Goal: Task Accomplishment & Management: Manage account settings

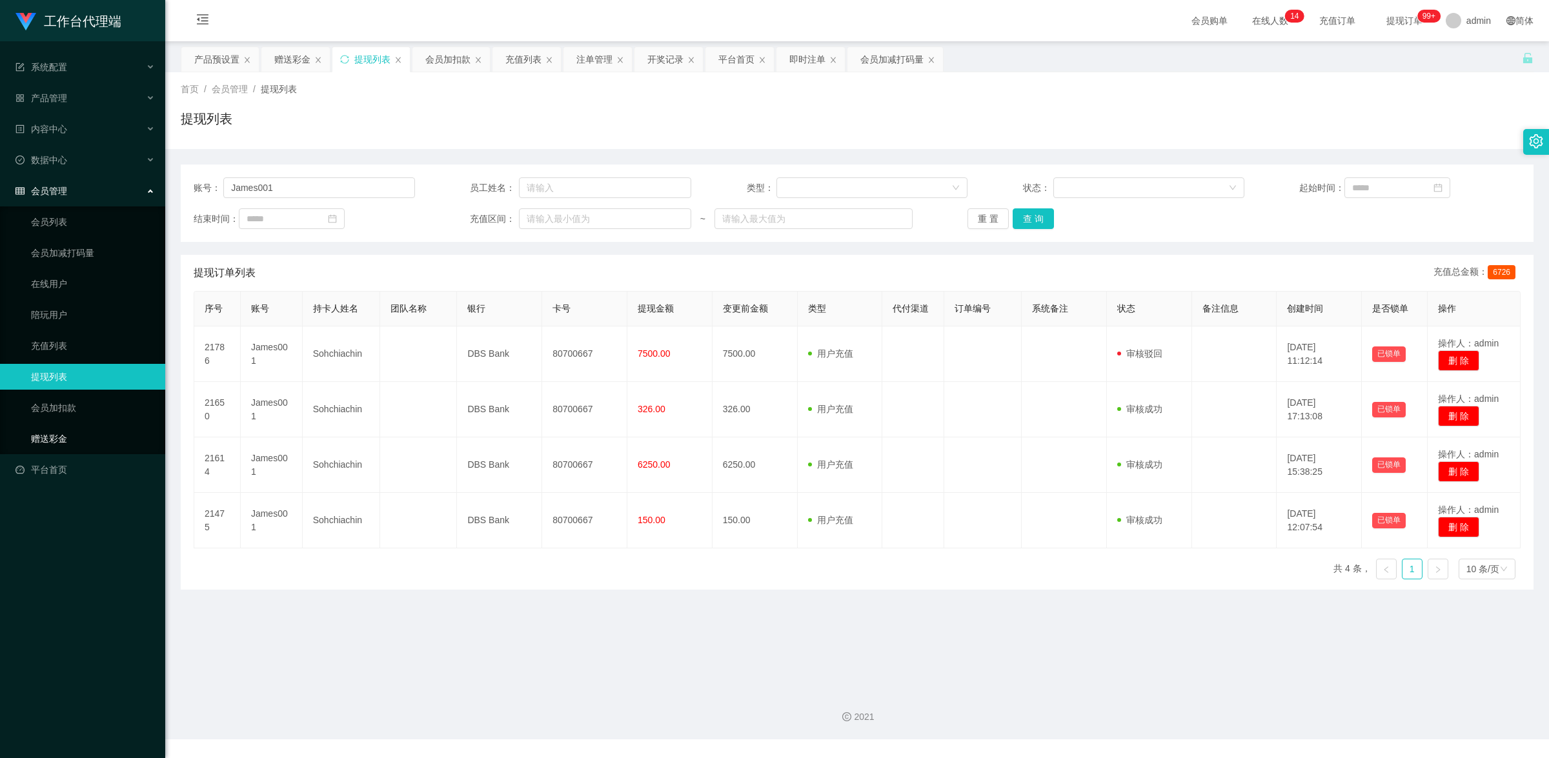
click at [63, 431] on link "赠送彩金" at bounding box center [93, 439] width 124 height 26
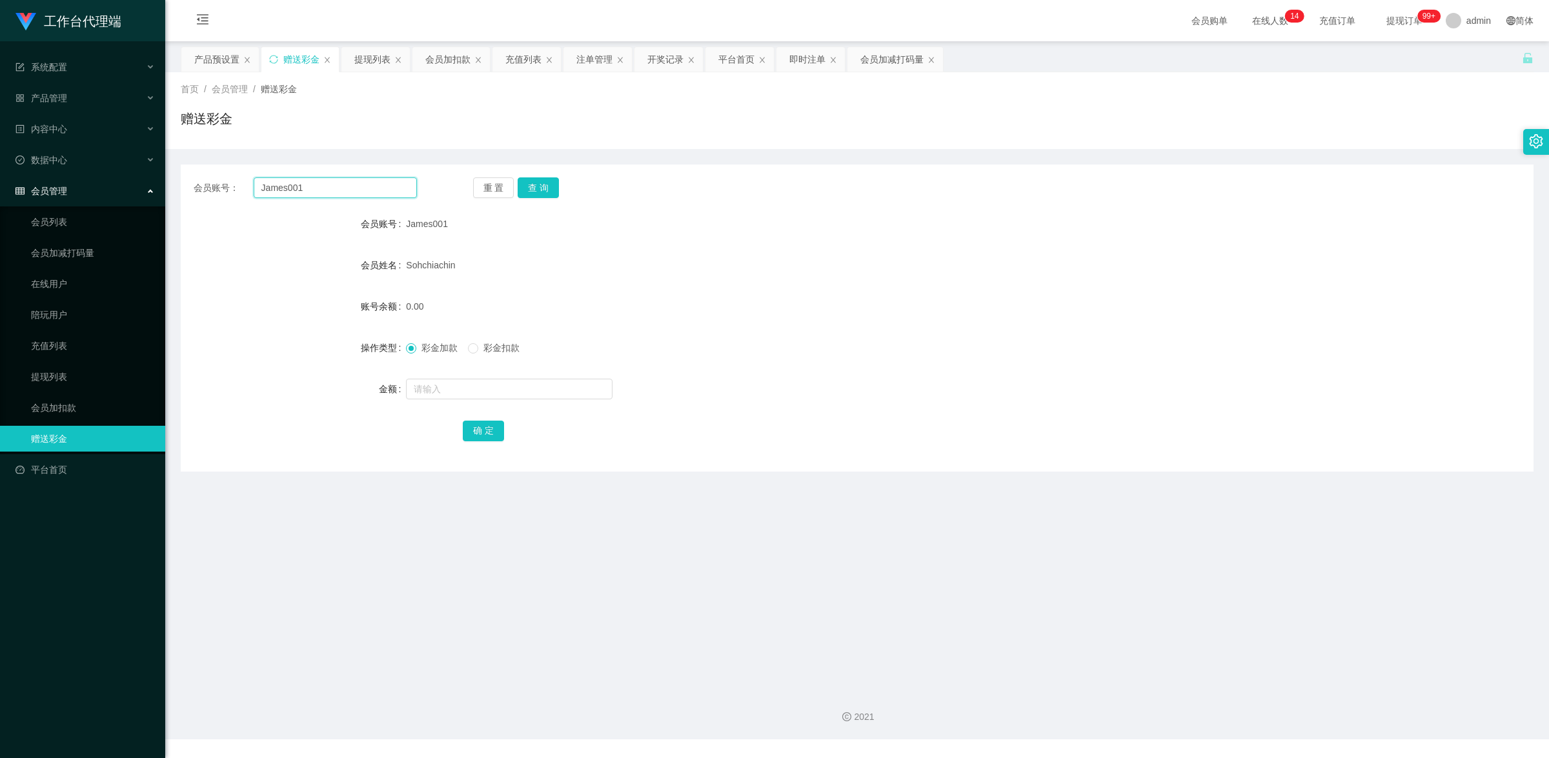
click at [318, 187] on input "James001" at bounding box center [335, 187] width 163 height 21
paste input "GHBC"
type input "GHBC"
click at [531, 188] on button "查 询" at bounding box center [538, 187] width 41 height 21
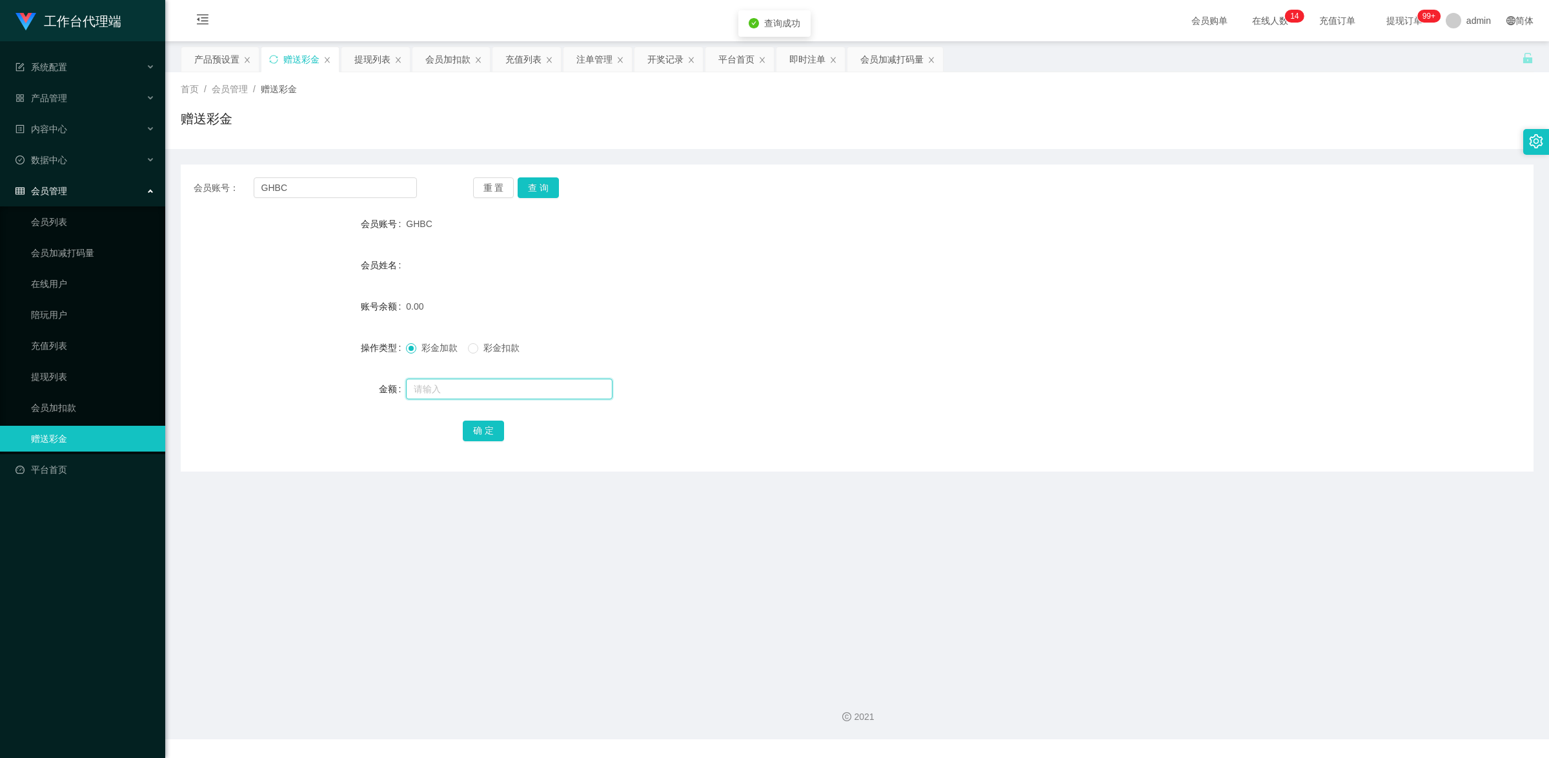
click at [456, 383] on input "text" at bounding box center [509, 389] width 207 height 21
type input "100"
click at [489, 428] on button "确 定" at bounding box center [483, 431] width 41 height 21
click at [68, 94] on div "产品管理" at bounding box center [82, 98] width 165 height 26
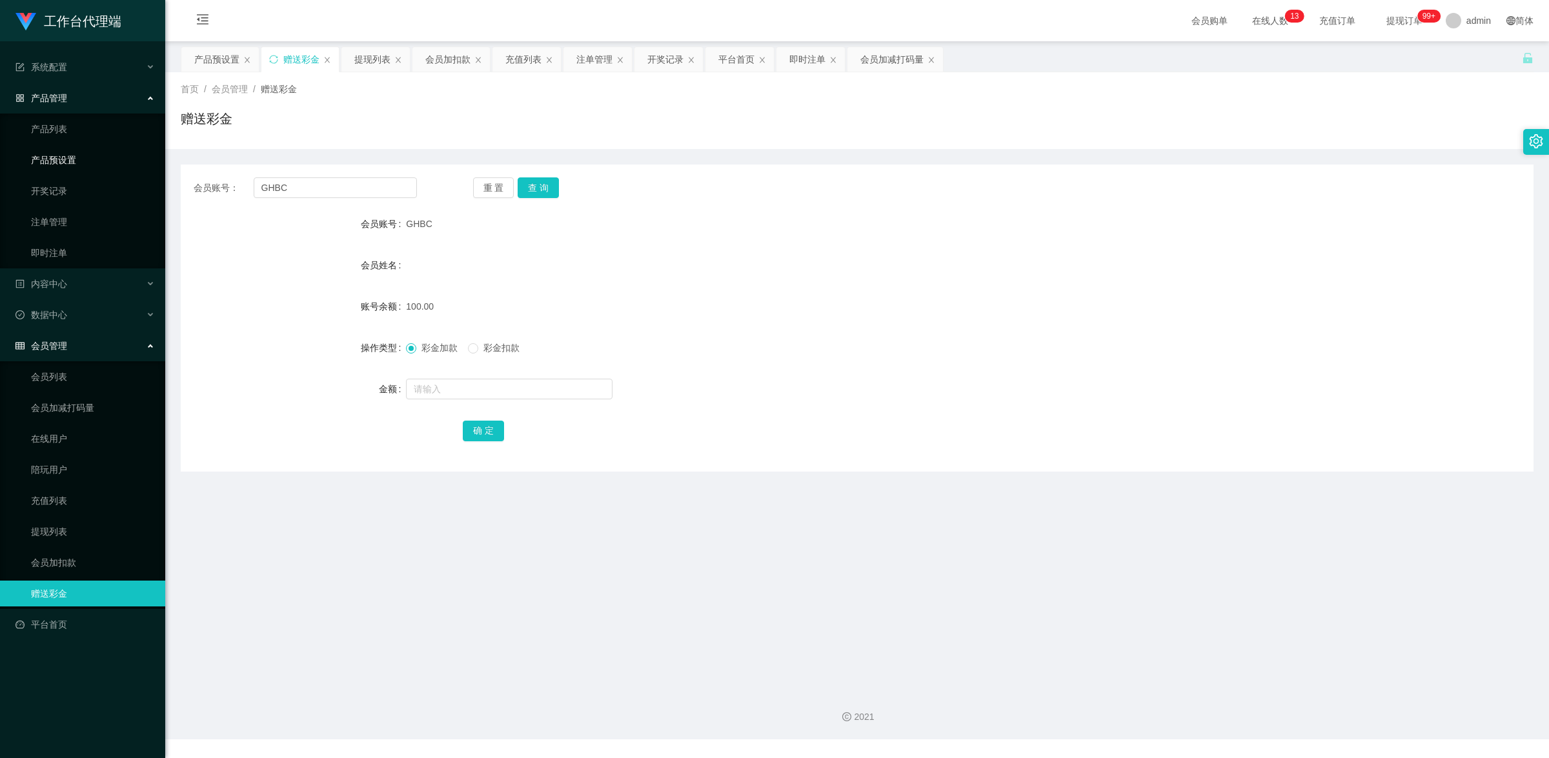
click at [79, 166] on link "产品预设置" at bounding box center [93, 160] width 124 height 26
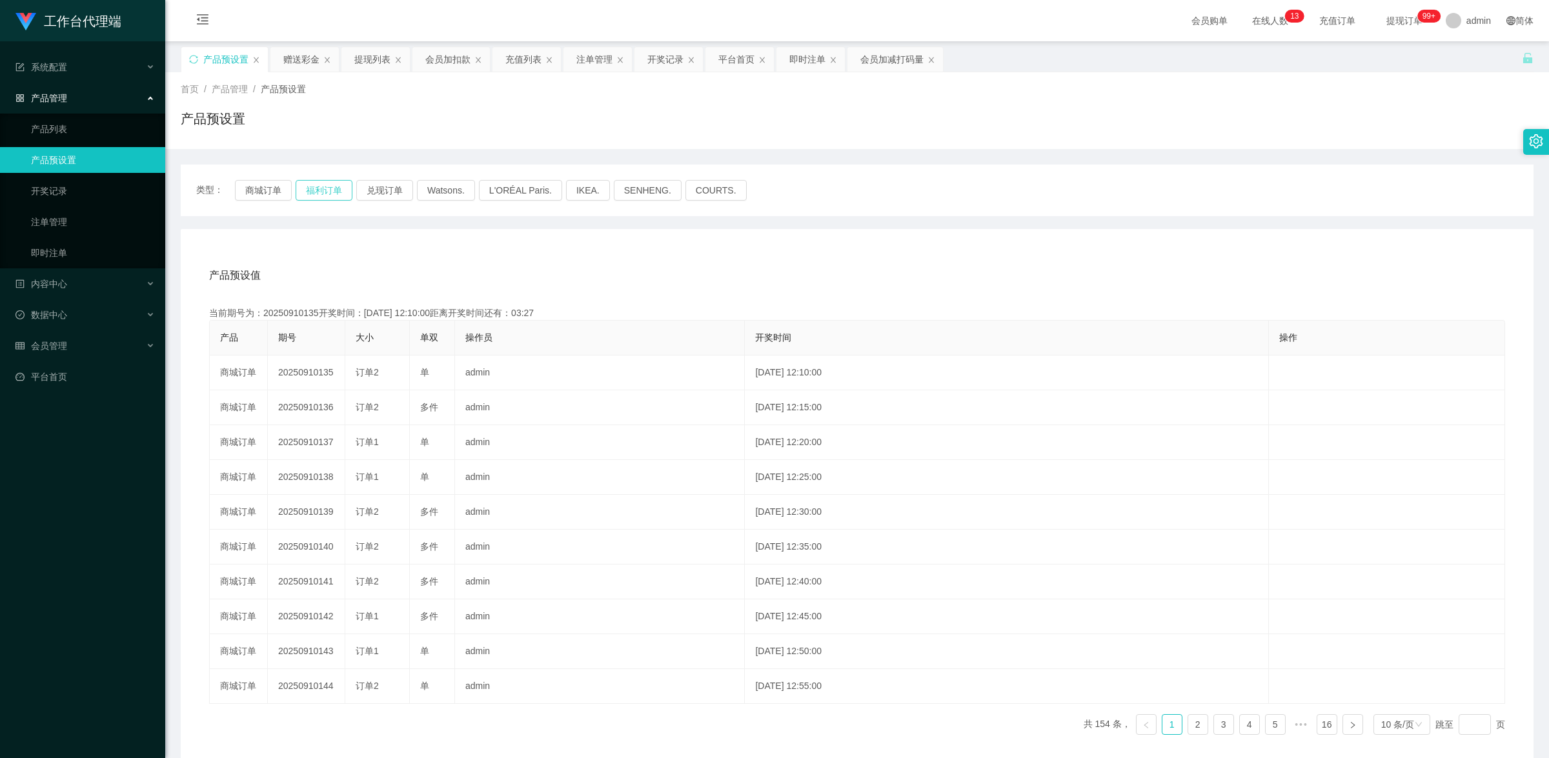
click at [323, 194] on button "福利订单" at bounding box center [324, 190] width 57 height 21
click at [71, 160] on link "产品预设置" at bounding box center [93, 160] width 124 height 26
click at [315, 192] on button "福利订单" at bounding box center [324, 190] width 57 height 21
click at [257, 188] on button "商城订单" at bounding box center [263, 190] width 57 height 21
click at [323, 196] on button "福利订单" at bounding box center [324, 190] width 57 height 21
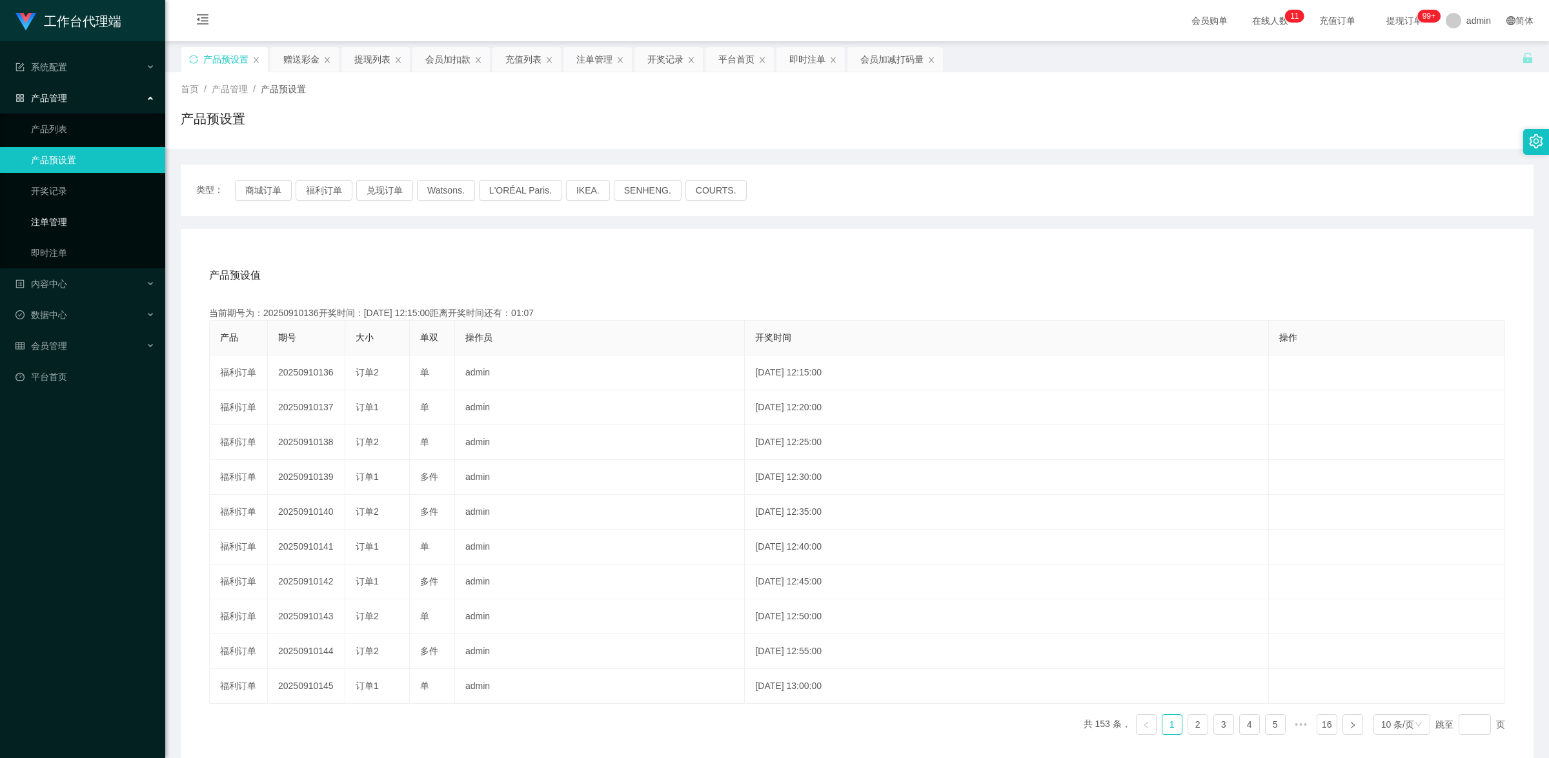
click at [68, 220] on link "注单管理" at bounding box center [93, 222] width 124 height 26
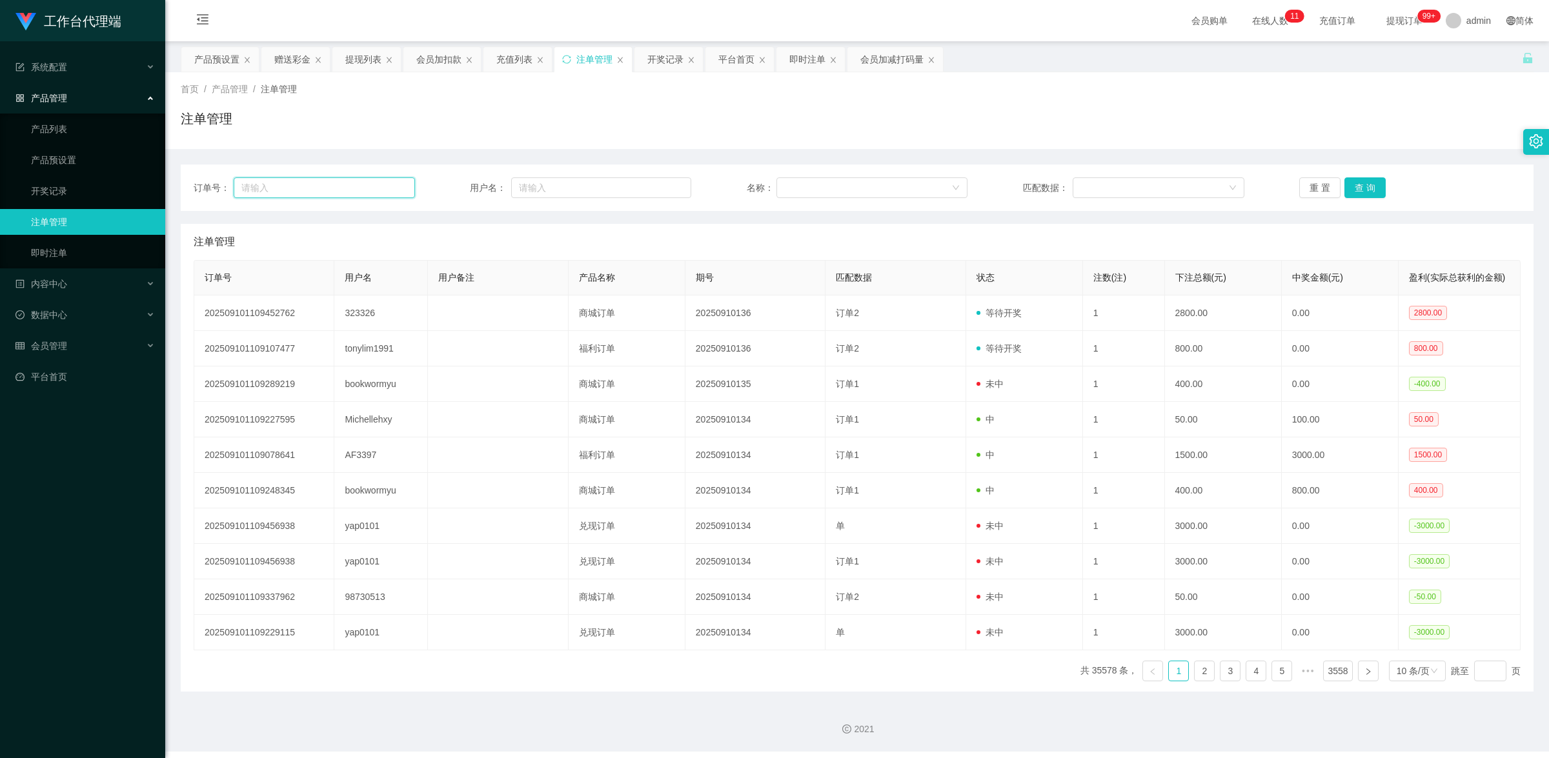
click at [292, 190] on input "text" at bounding box center [324, 187] width 181 height 21
paste input "GHBC"
type input "GHBC"
click at [1359, 189] on button "查 询" at bounding box center [1364, 187] width 41 height 21
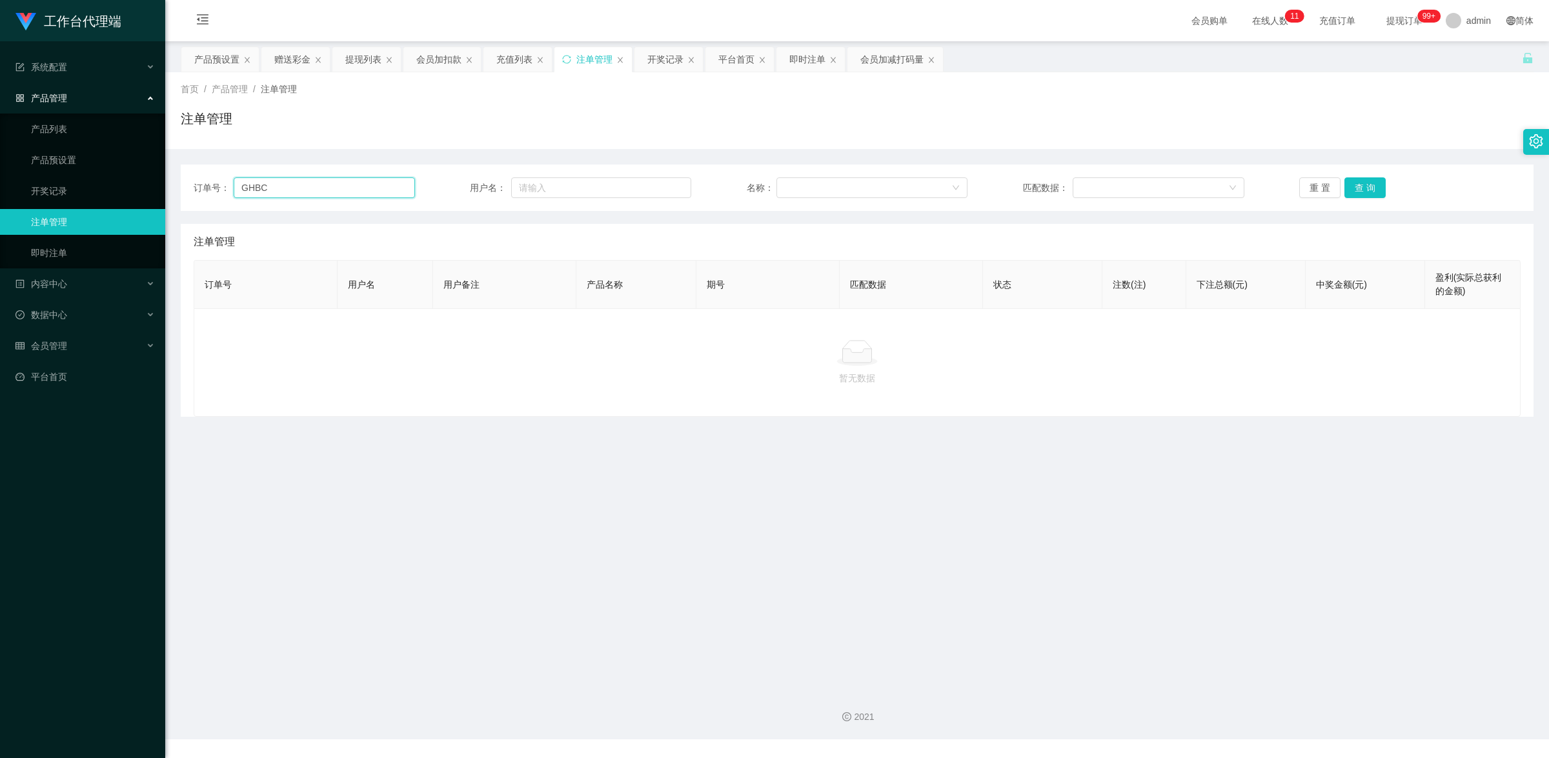
drag, startPoint x: 314, startPoint y: 190, endPoint x: 198, endPoint y: 198, distance: 115.7
click at [198, 198] on div "订单号： GHBC 用户名： 名称： 匹配数据： 重 置 查 询" at bounding box center [857, 188] width 1353 height 46
click at [652, 196] on input "text" at bounding box center [601, 187] width 180 height 21
paste input "GHBC"
type input "GHBC"
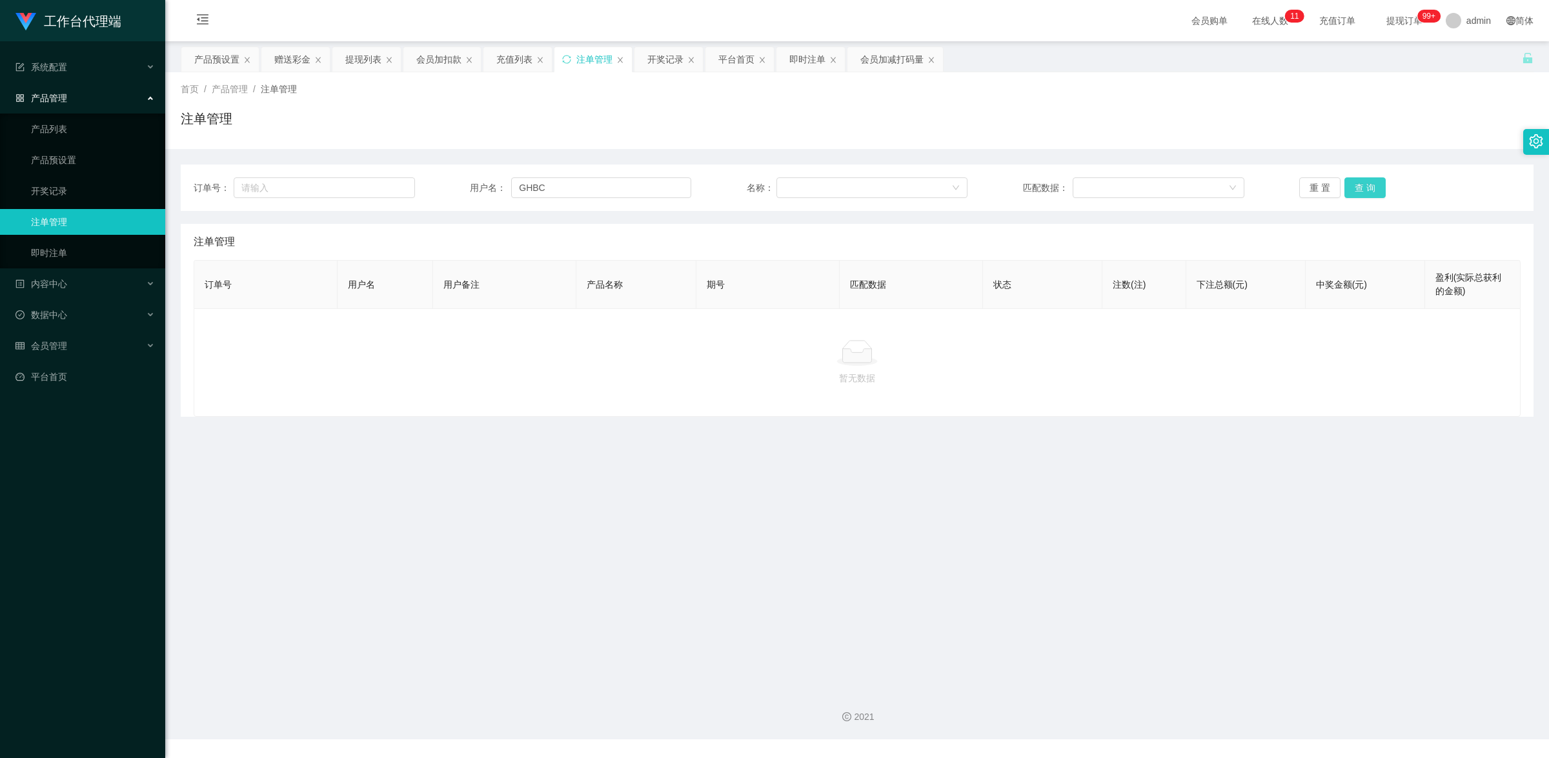
click at [1360, 183] on button "查 询" at bounding box center [1364, 187] width 41 height 21
click at [77, 160] on link "产品预设置" at bounding box center [93, 160] width 124 height 26
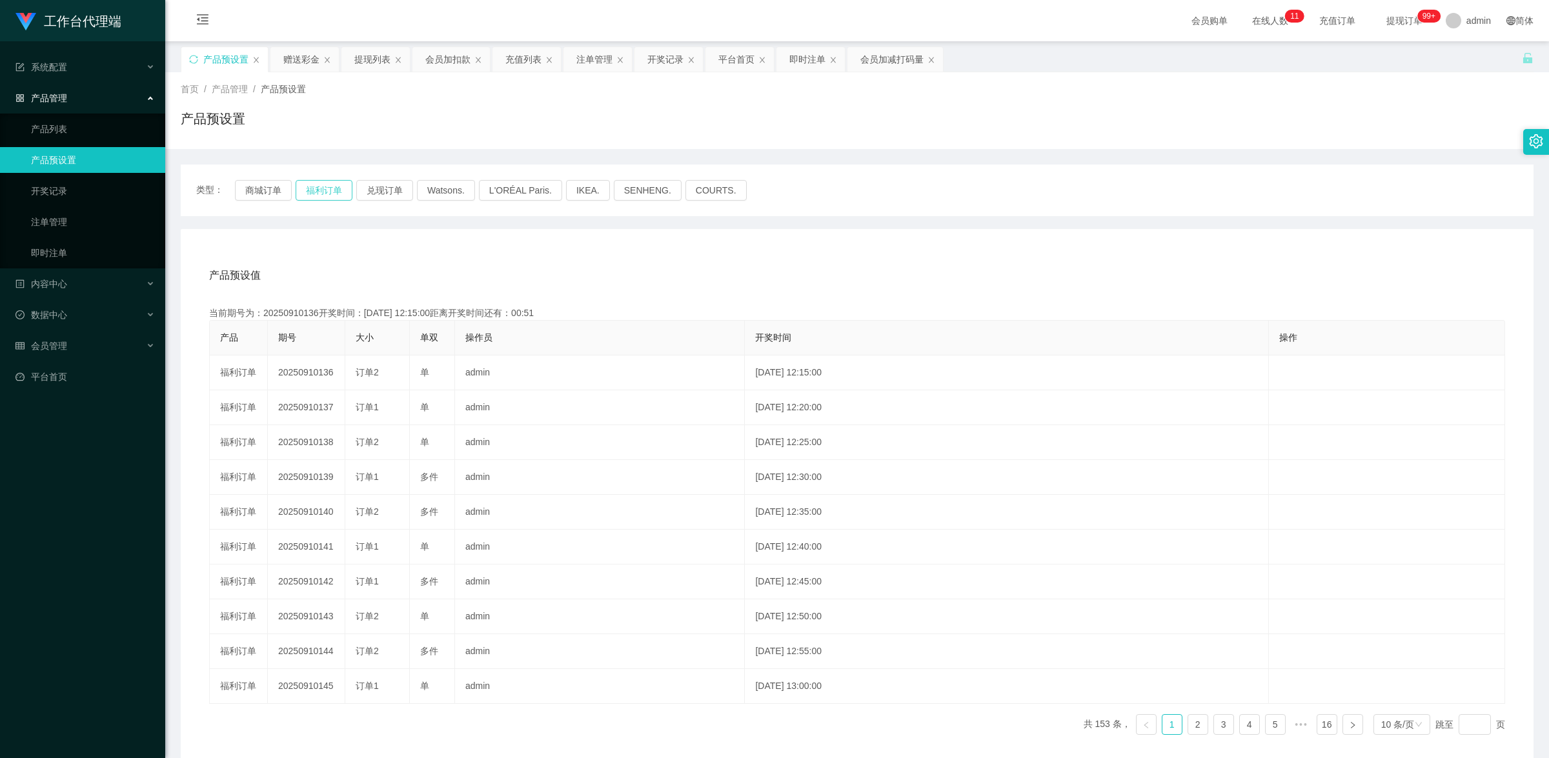
click at [323, 189] on button "福利订单" at bounding box center [324, 190] width 57 height 21
click at [84, 349] on div "会员管理" at bounding box center [82, 346] width 165 height 26
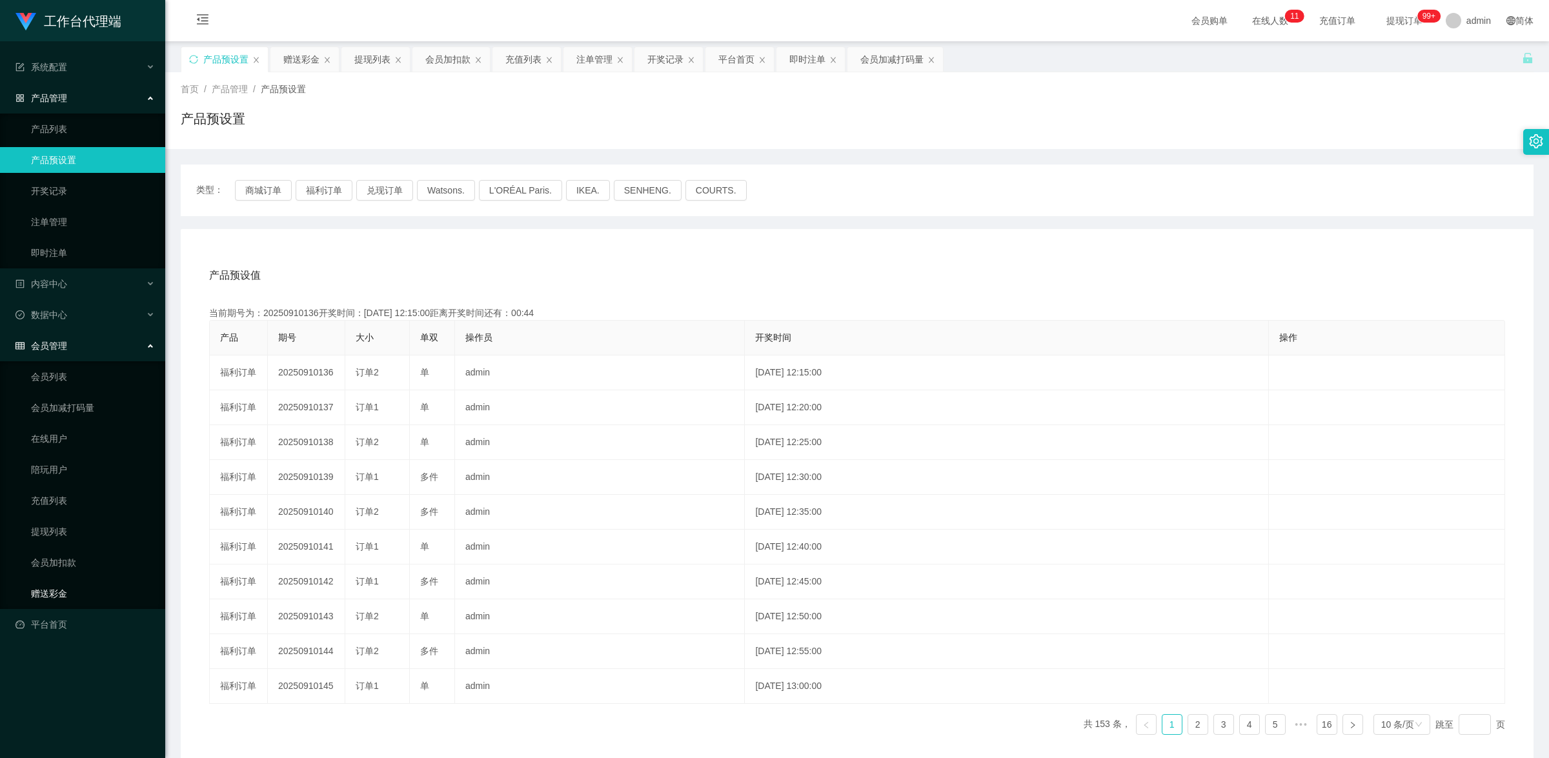
drag, startPoint x: 85, startPoint y: 592, endPoint x: 91, endPoint y: 580, distance: 13.9
click at [85, 592] on link "赠送彩金" at bounding box center [93, 594] width 124 height 26
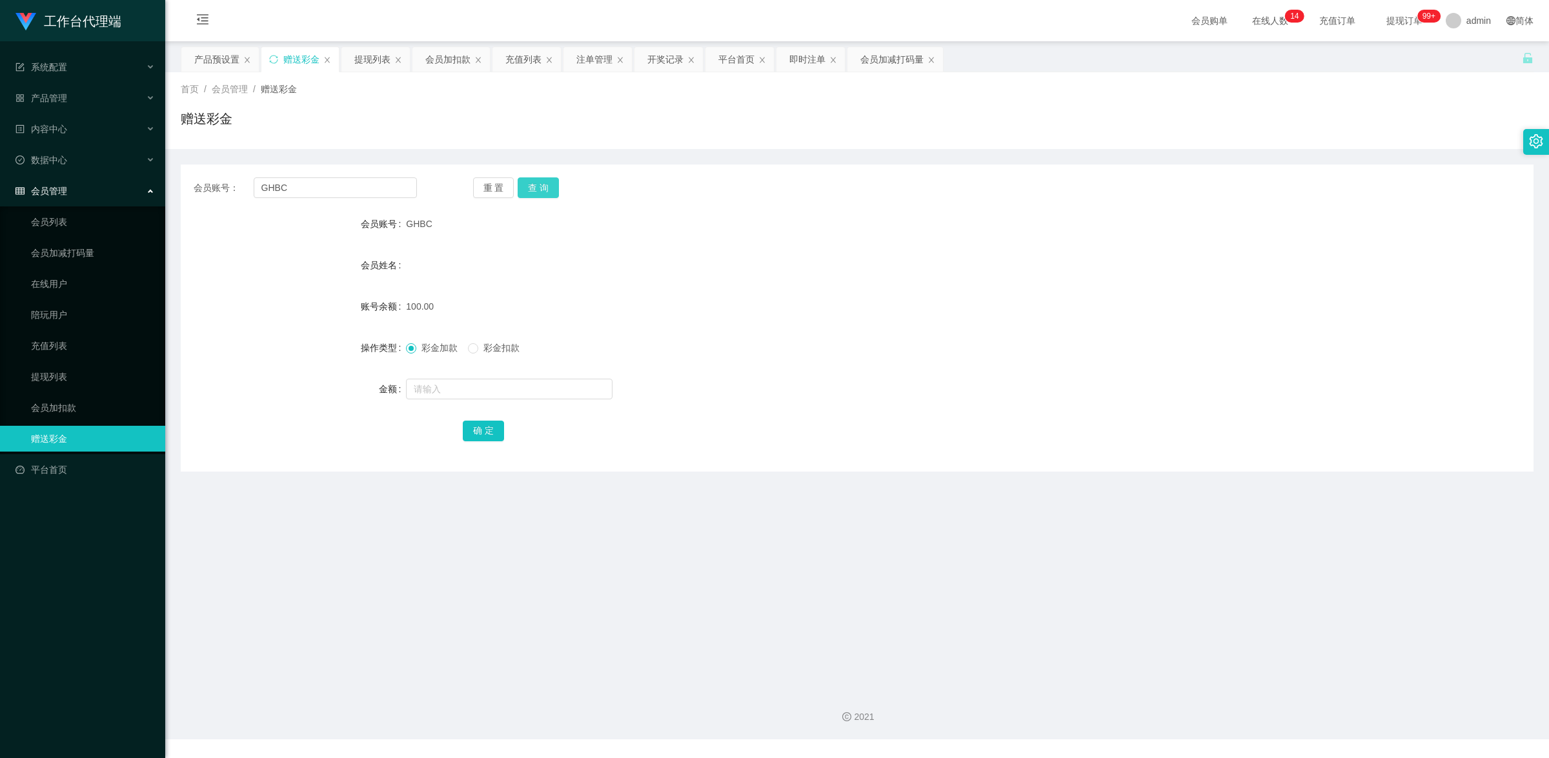
click at [534, 187] on button "查 询" at bounding box center [538, 187] width 41 height 21
click at [545, 194] on button "查 询" at bounding box center [538, 187] width 41 height 21
click at [541, 189] on button "查 询" at bounding box center [538, 187] width 41 height 21
drag, startPoint x: 295, startPoint y: 191, endPoint x: 66, endPoint y: 163, distance: 230.2
click at [66, 163] on section "工作台代理端 系统配置 产品管理 产品列表 产品预设置 开奖记录 注单管理 即时注单 内容中心 数据中心 会员管理 会员列表 会员加减打码量 在线用户 陪玩用…" at bounding box center [774, 370] width 1549 height 740
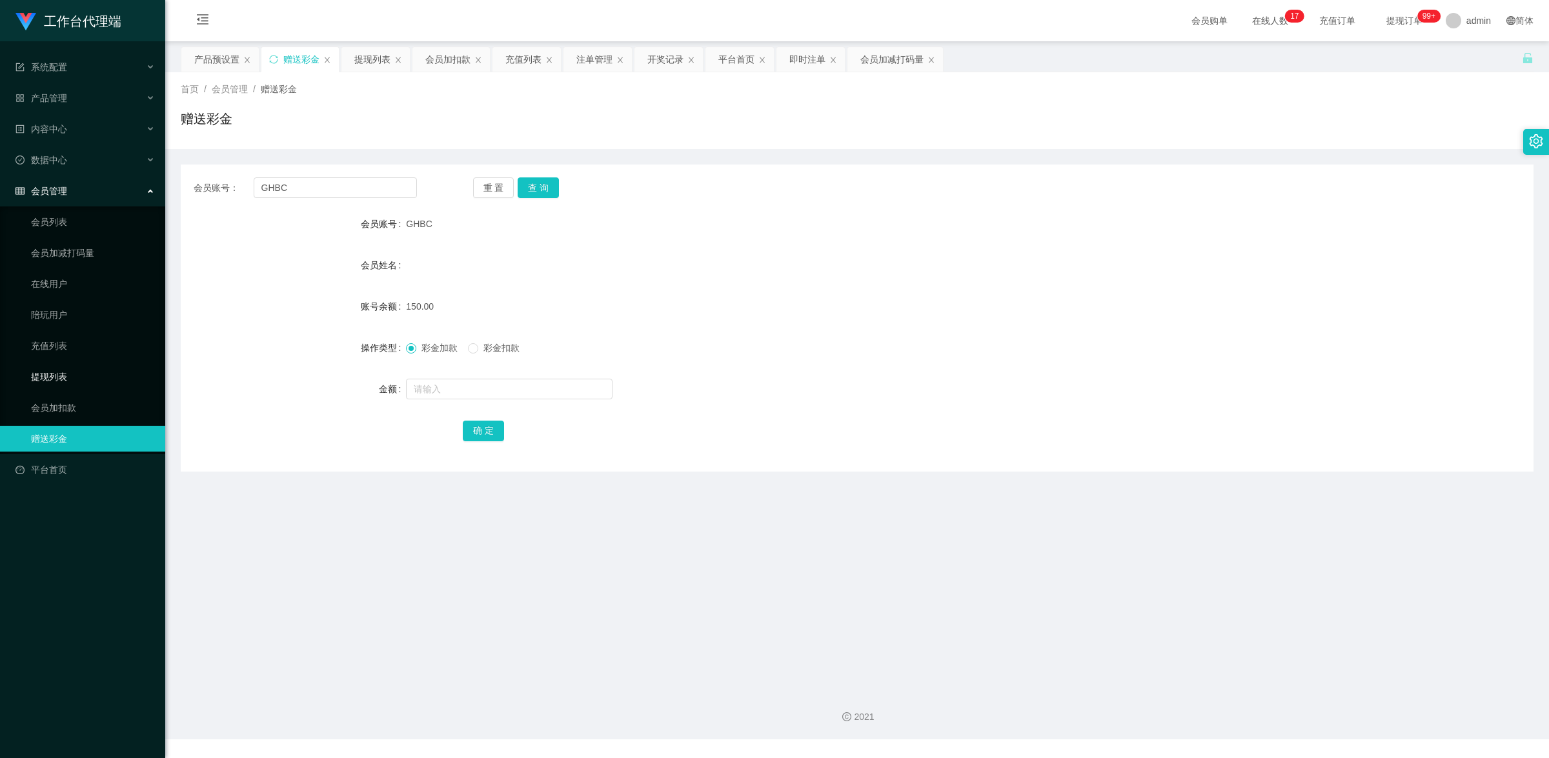
drag, startPoint x: 84, startPoint y: 378, endPoint x: 107, endPoint y: 374, distance: 23.6
click at [84, 378] on link "提现列表" at bounding box center [93, 377] width 124 height 26
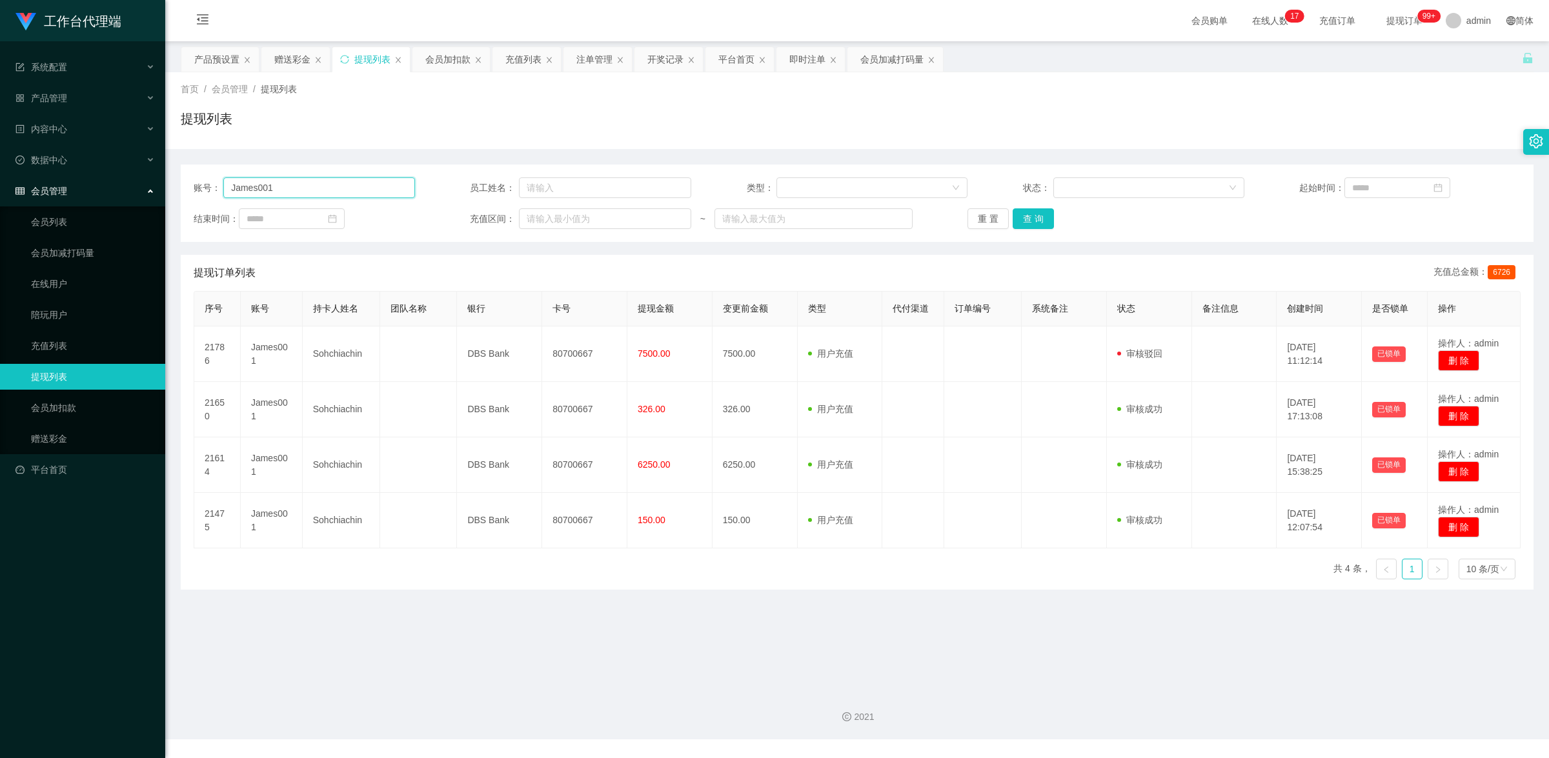
click at [331, 197] on input "James001" at bounding box center [318, 187] width 191 height 21
paste input "GHBC"
type input "GHBC"
click at [1037, 223] on button "查 询" at bounding box center [1033, 218] width 41 height 21
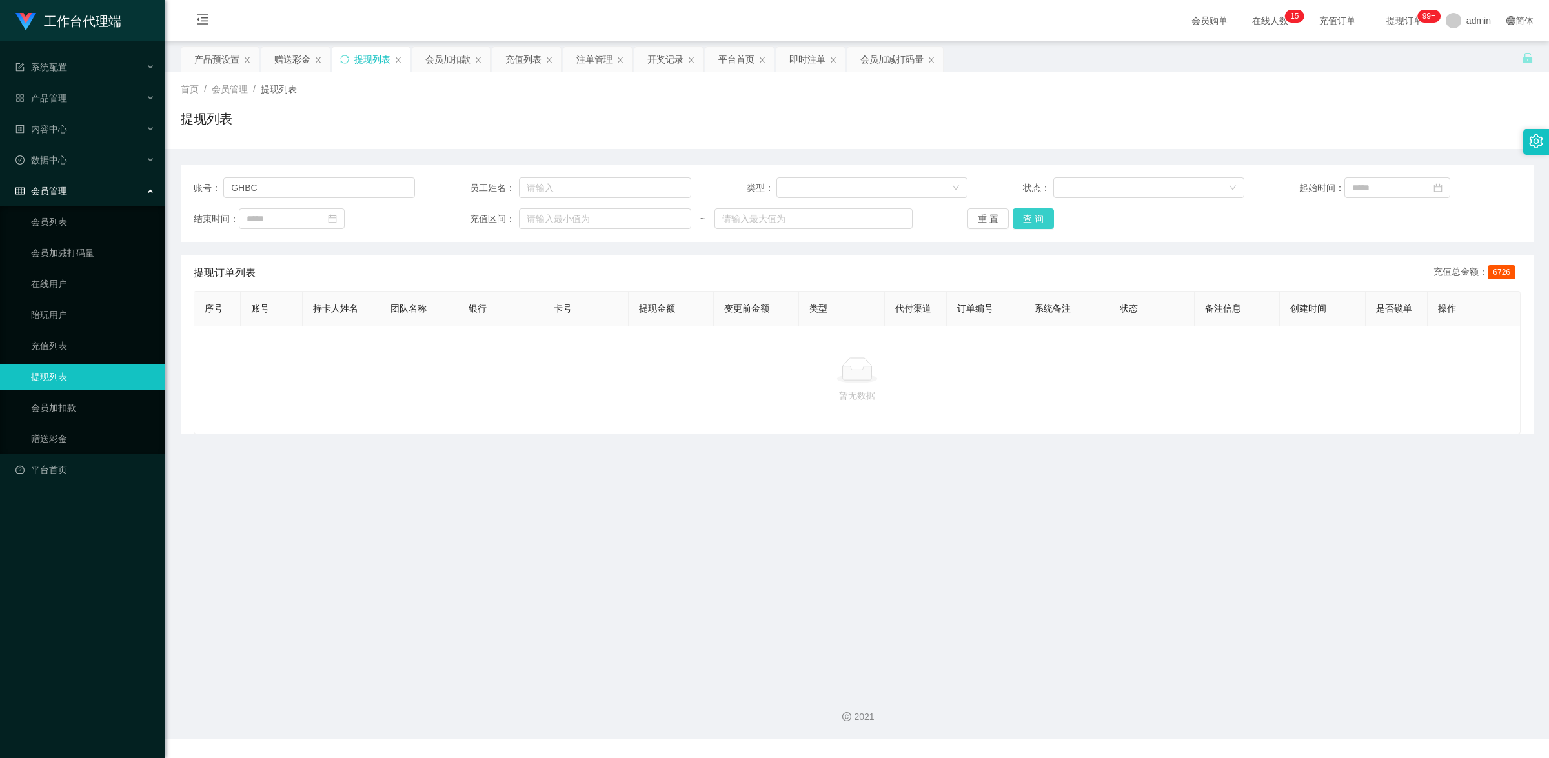
click at [1029, 227] on button "查 询" at bounding box center [1033, 218] width 41 height 21
click at [1029, 223] on button "查 询" at bounding box center [1033, 218] width 41 height 21
click at [79, 436] on link "赠送彩金" at bounding box center [93, 439] width 124 height 26
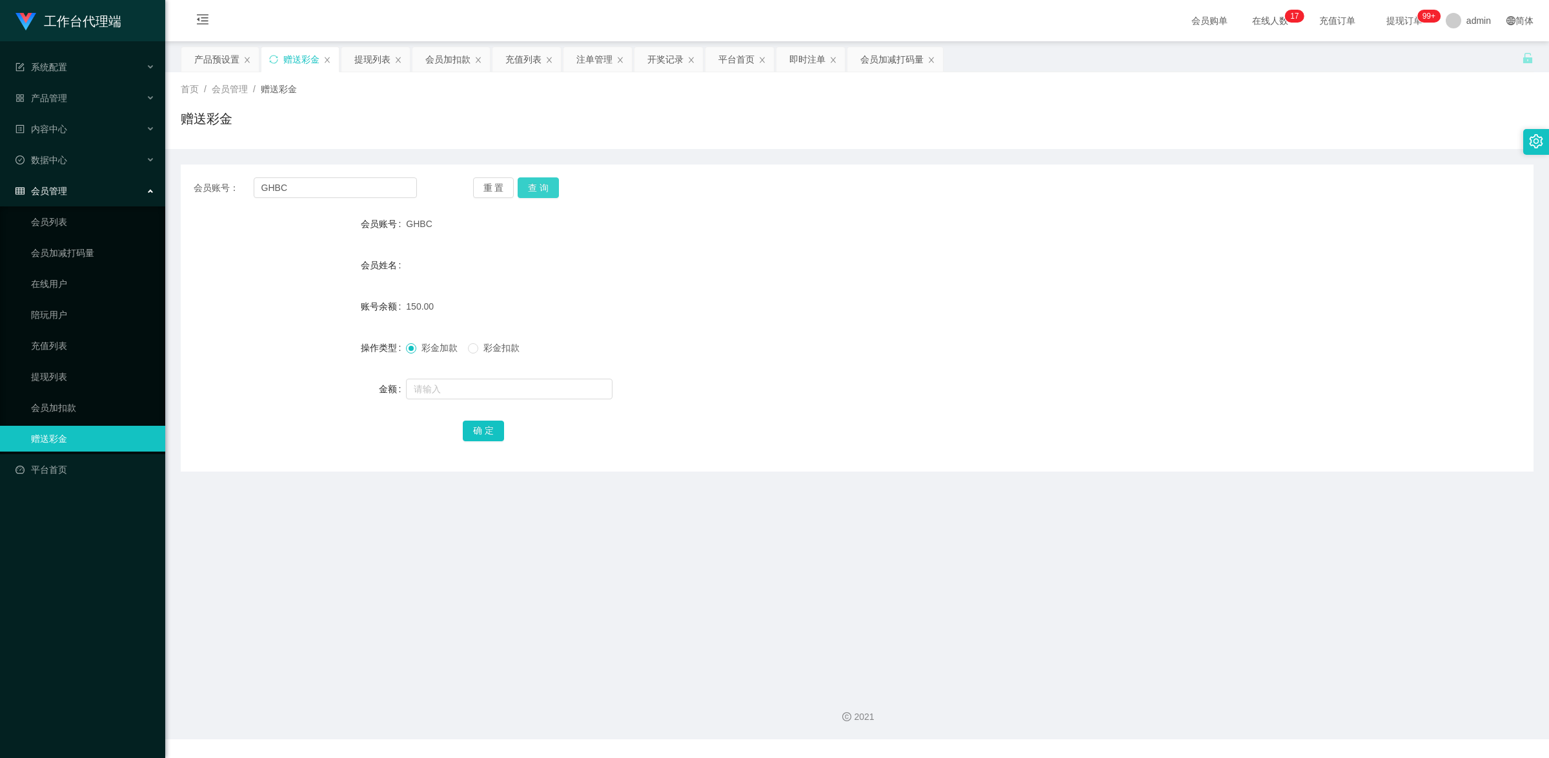
click at [547, 184] on button "查 询" at bounding box center [538, 187] width 41 height 21
click at [92, 374] on link "提现列表" at bounding box center [93, 377] width 124 height 26
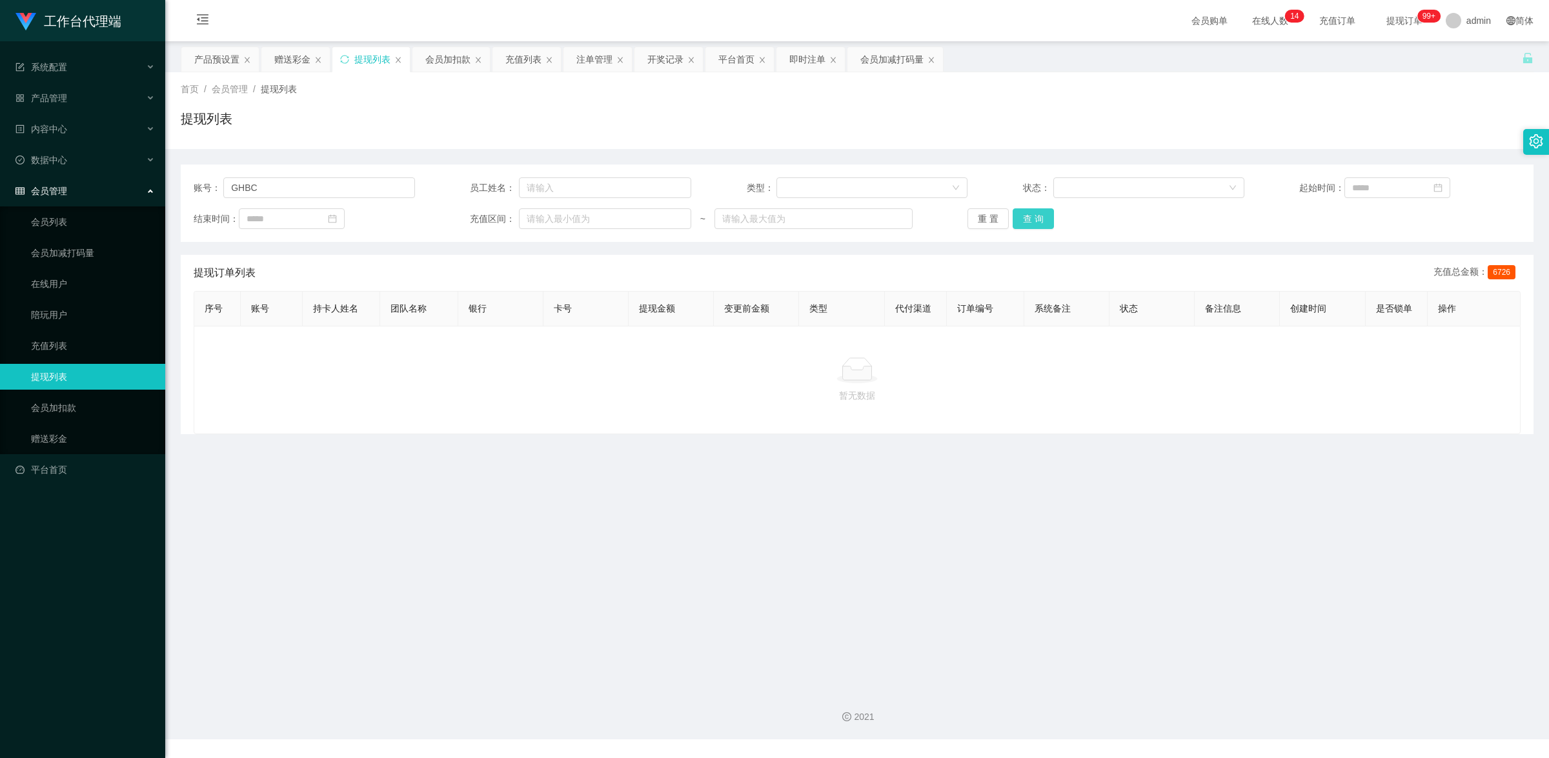
click at [1027, 228] on button "查 询" at bounding box center [1033, 218] width 41 height 21
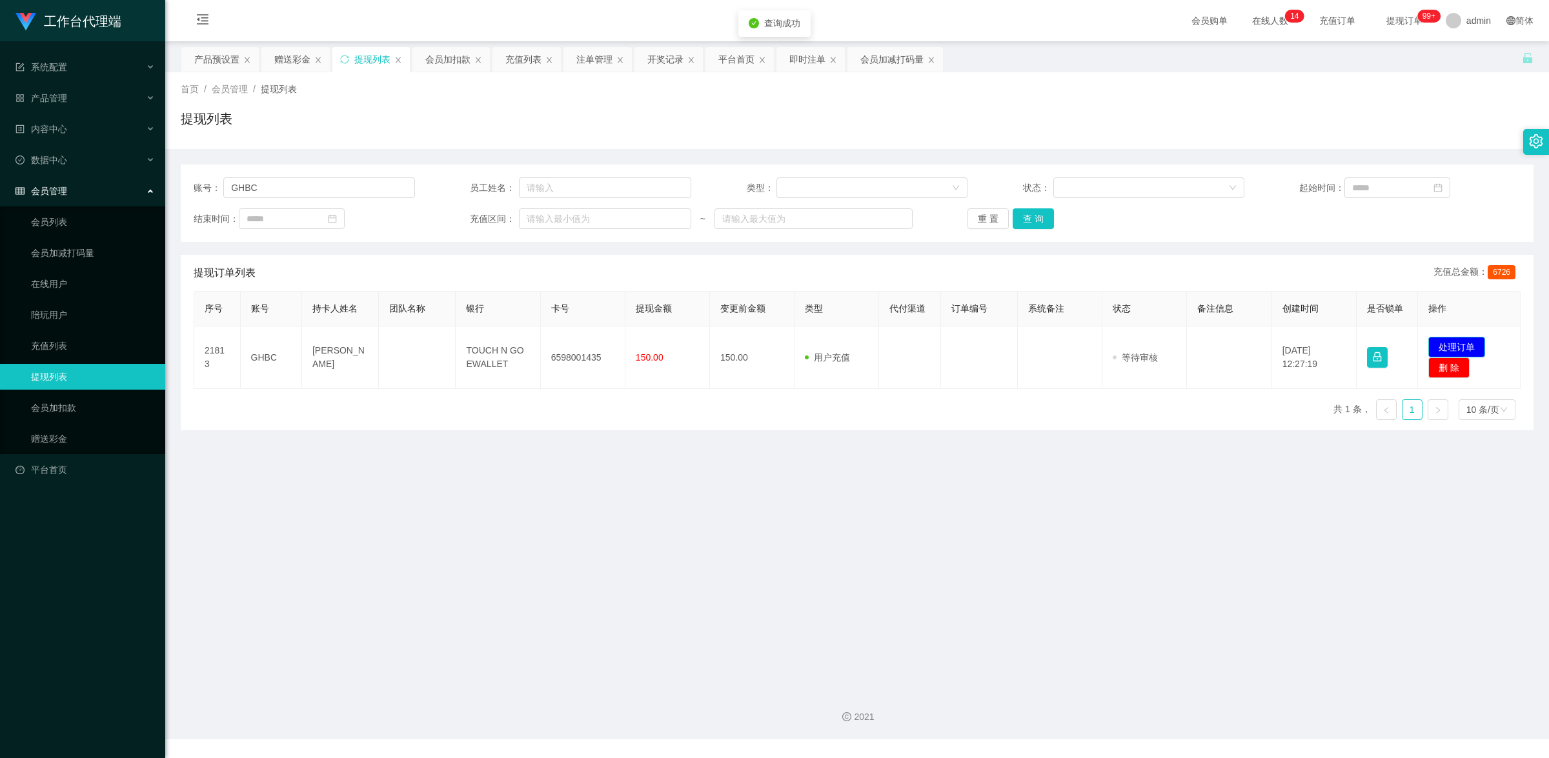
click at [1443, 344] on button "处理订单" at bounding box center [1456, 347] width 57 height 21
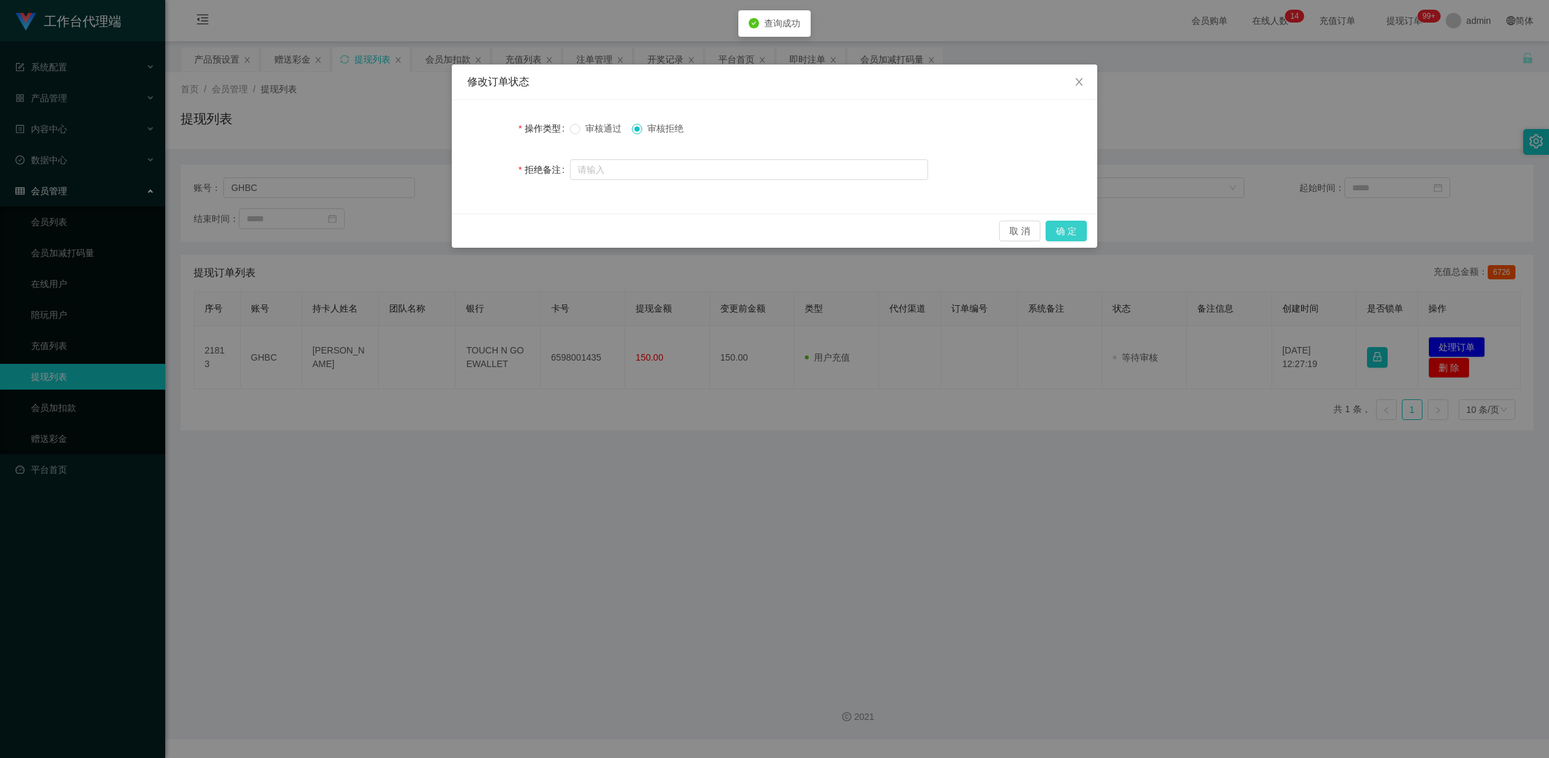
click at [1065, 232] on button "确 定" at bounding box center [1066, 231] width 41 height 21
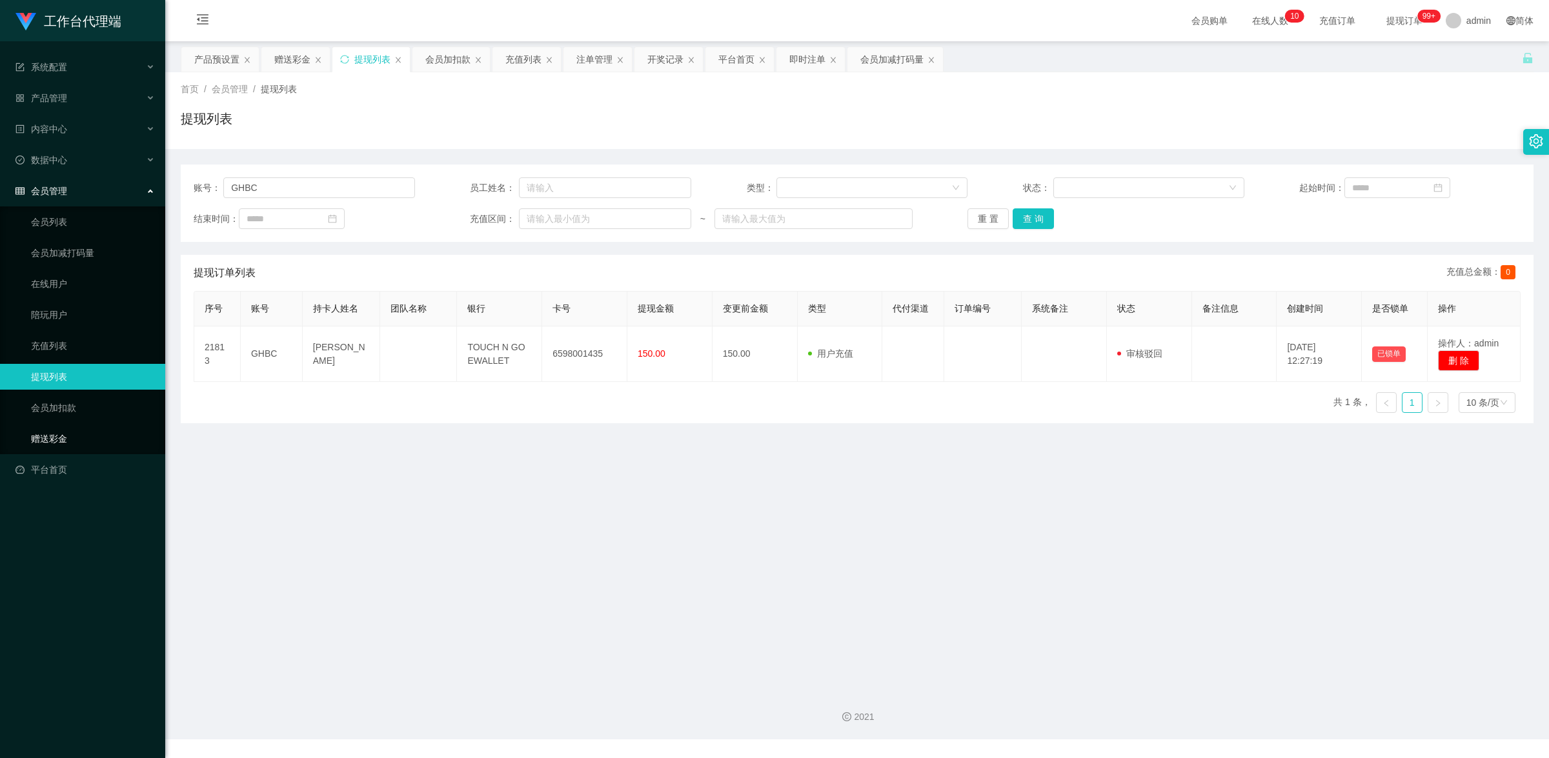
click at [66, 438] on link "赠送彩金" at bounding box center [93, 439] width 124 height 26
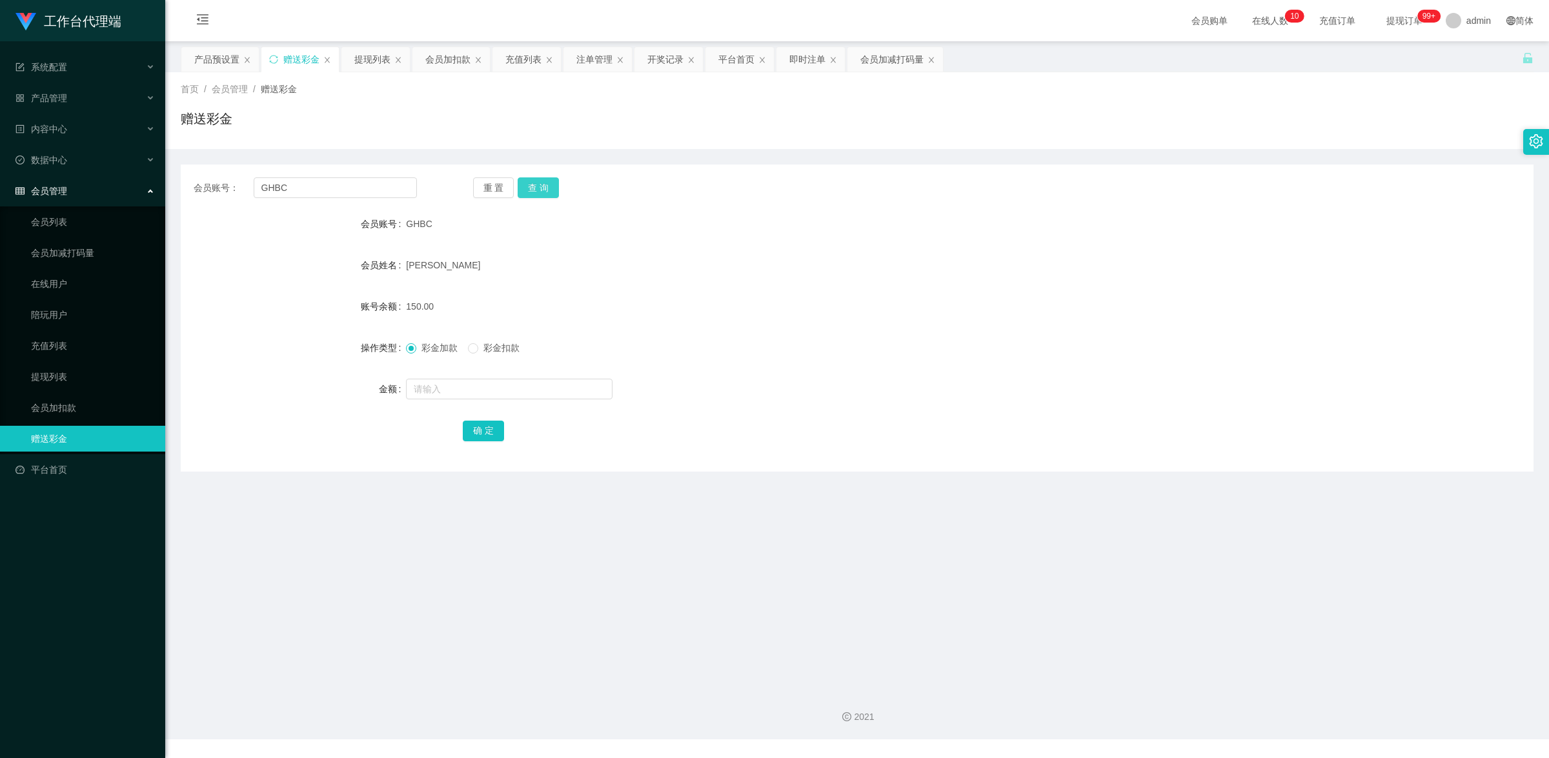
click at [541, 191] on button "查 询" at bounding box center [538, 187] width 41 height 21
click at [538, 183] on button "查 询" at bounding box center [538, 187] width 41 height 21
click at [517, 202] on div "会员账号： GHBC 重 置 查 询 会员账号 GHBC 会员姓名 [PERSON_NAME] 账号余额 150.00 操作类型 彩金加款 彩金扣款 金额 确…" at bounding box center [857, 318] width 1353 height 307
click at [538, 177] on button "查 询" at bounding box center [538, 187] width 41 height 21
click at [538, 177] on div "重 置 查 询" at bounding box center [584, 187] width 223 height 21
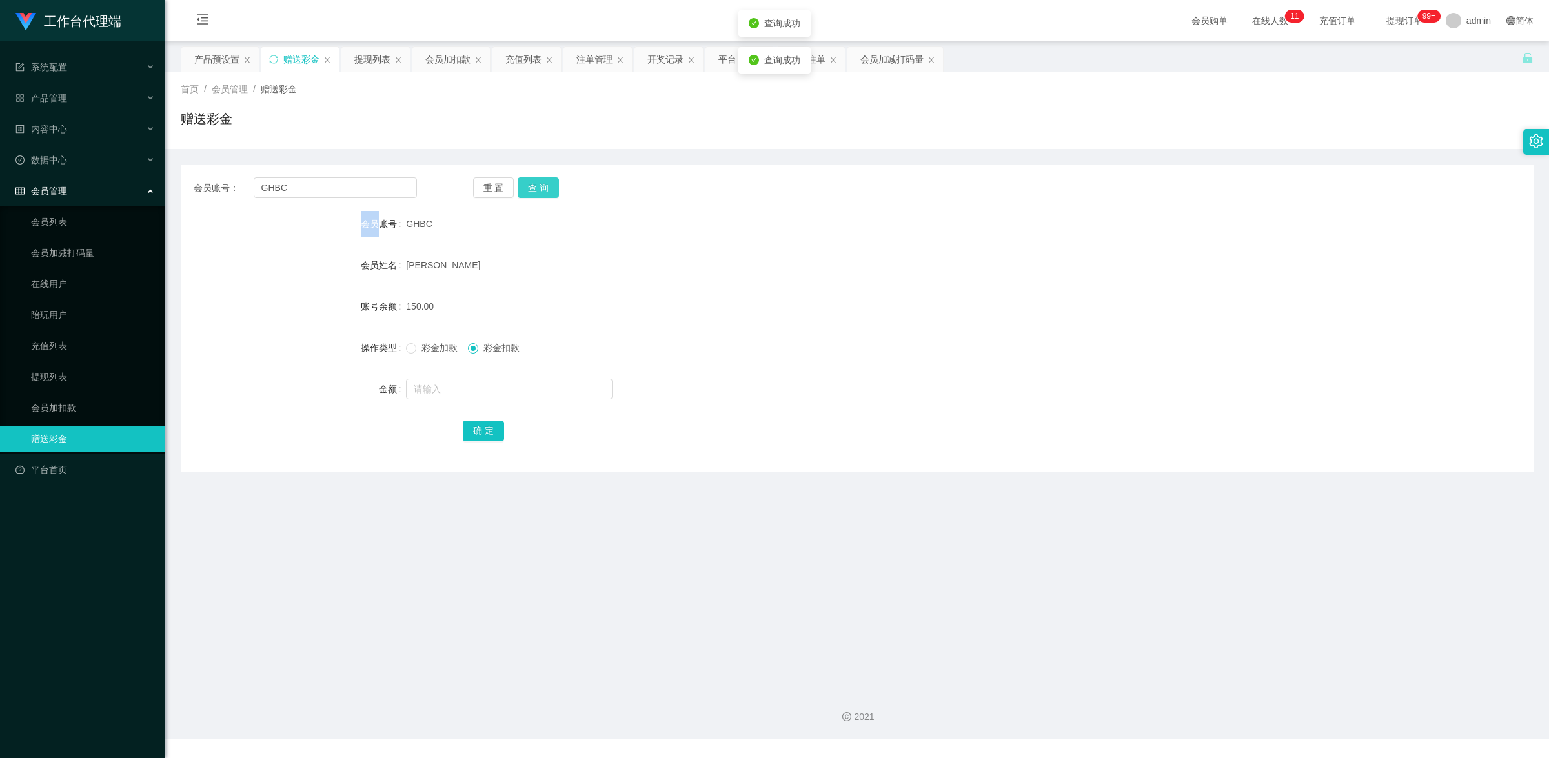
click at [539, 181] on button "查 询" at bounding box center [538, 187] width 41 height 21
click at [498, 387] on input "text" at bounding box center [509, 389] width 207 height 21
type input "150"
click at [476, 427] on button "确 定" at bounding box center [483, 431] width 41 height 21
click at [474, 386] on input "text" at bounding box center [509, 389] width 207 height 21
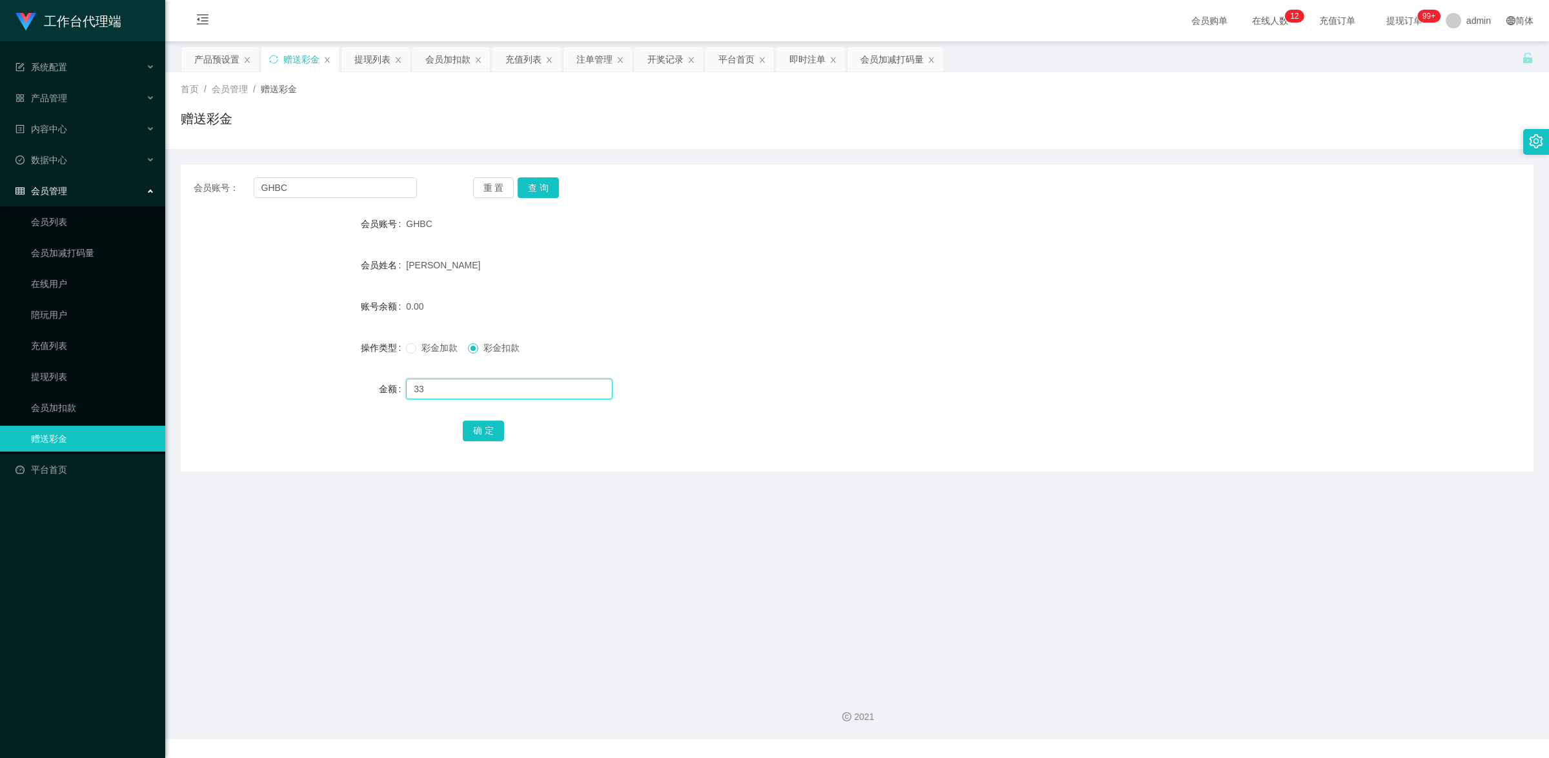
type input "33"
click at [413, 349] on span at bounding box center [411, 348] width 10 height 10
click at [481, 437] on button "确 定" at bounding box center [483, 431] width 41 height 21
click at [61, 381] on link "提现列表" at bounding box center [93, 377] width 124 height 26
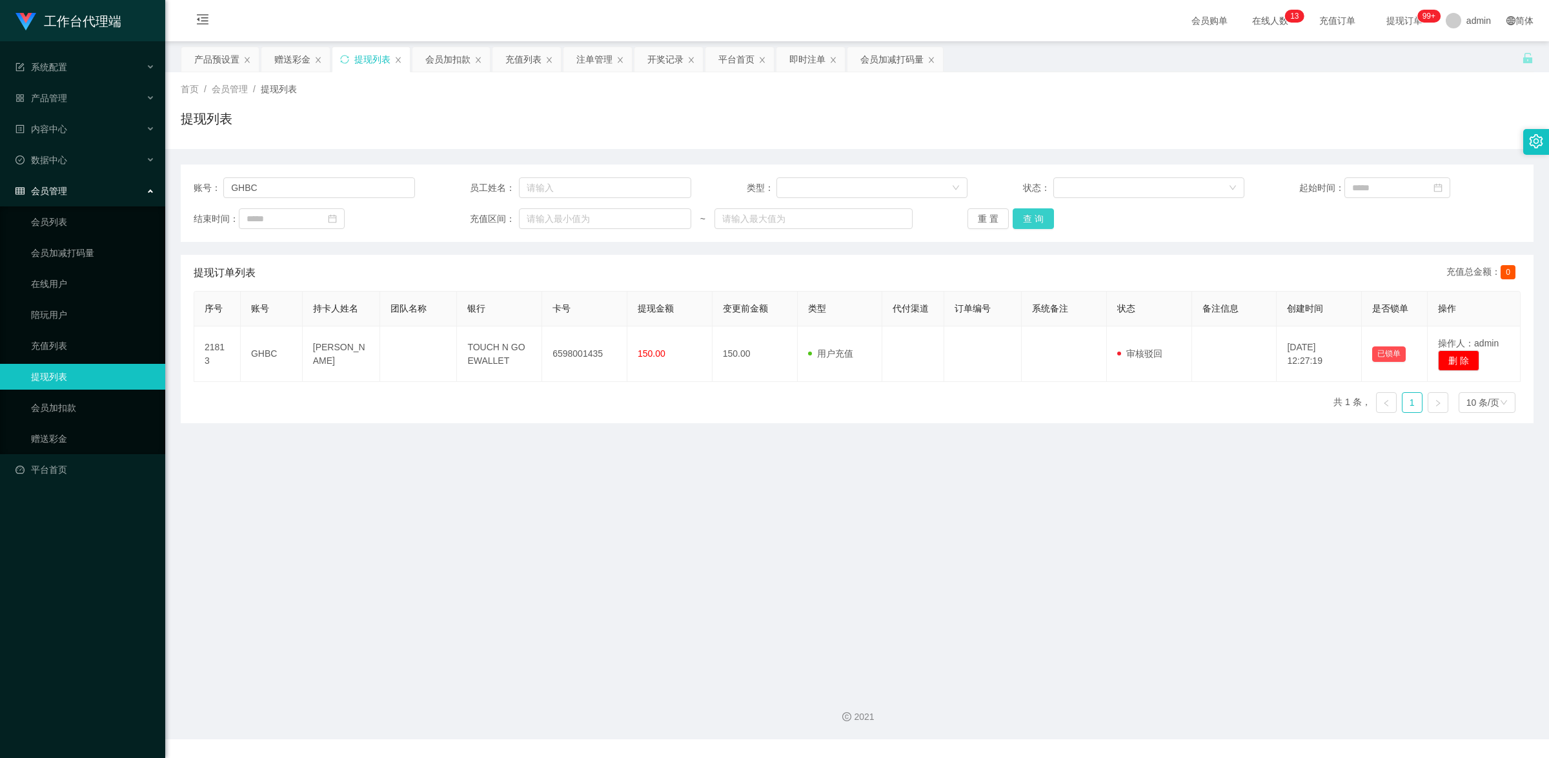
click at [1033, 221] on button "查 询" at bounding box center [1033, 218] width 41 height 21
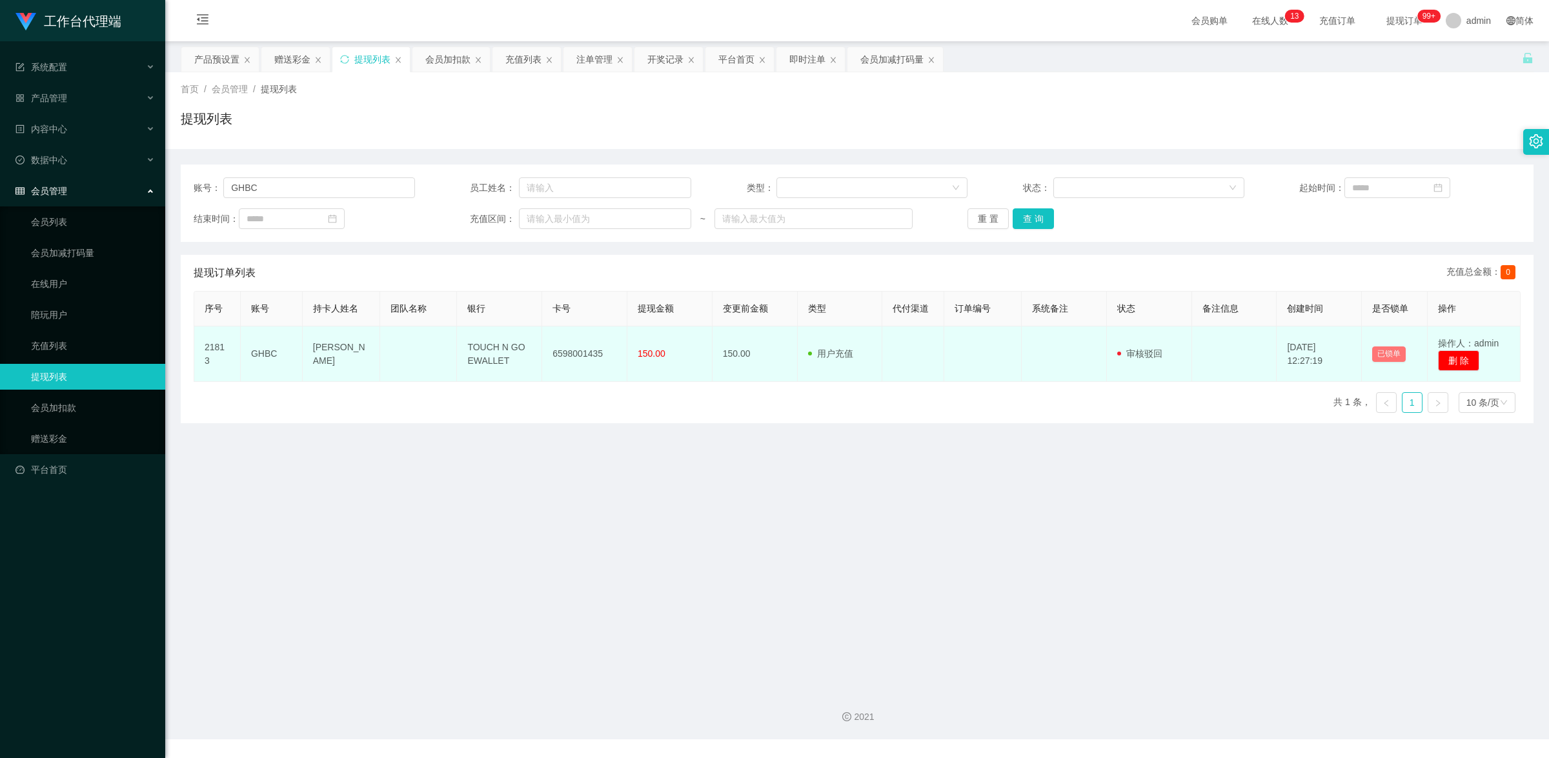
click at [1395, 355] on button "已锁单" at bounding box center [1389, 354] width 34 height 15
click at [1449, 365] on button "删 除" at bounding box center [1458, 360] width 41 height 21
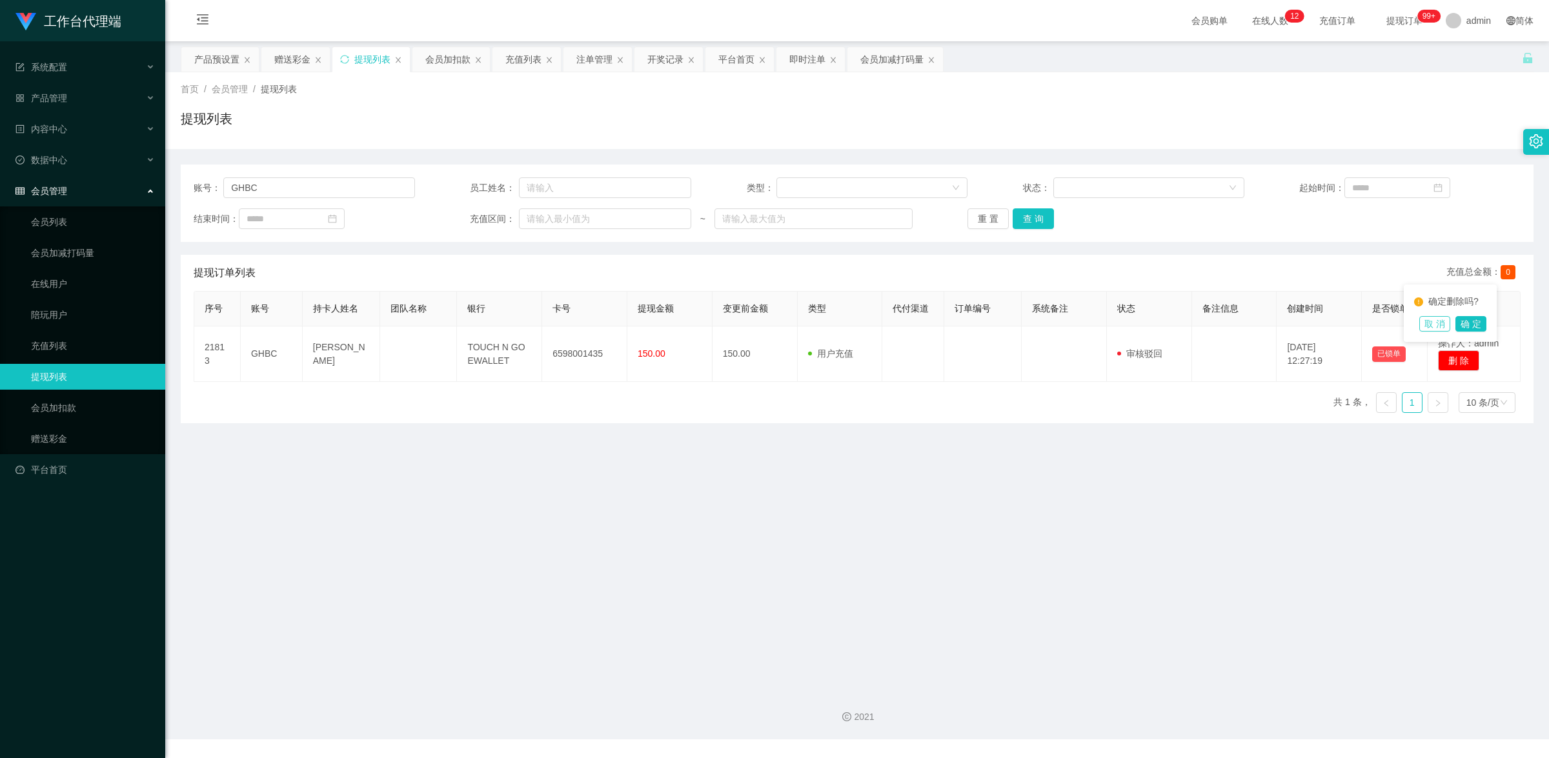
click at [1444, 321] on button "取 消" at bounding box center [1434, 323] width 31 height 15
click at [86, 426] on link "赠送彩金" at bounding box center [93, 439] width 124 height 26
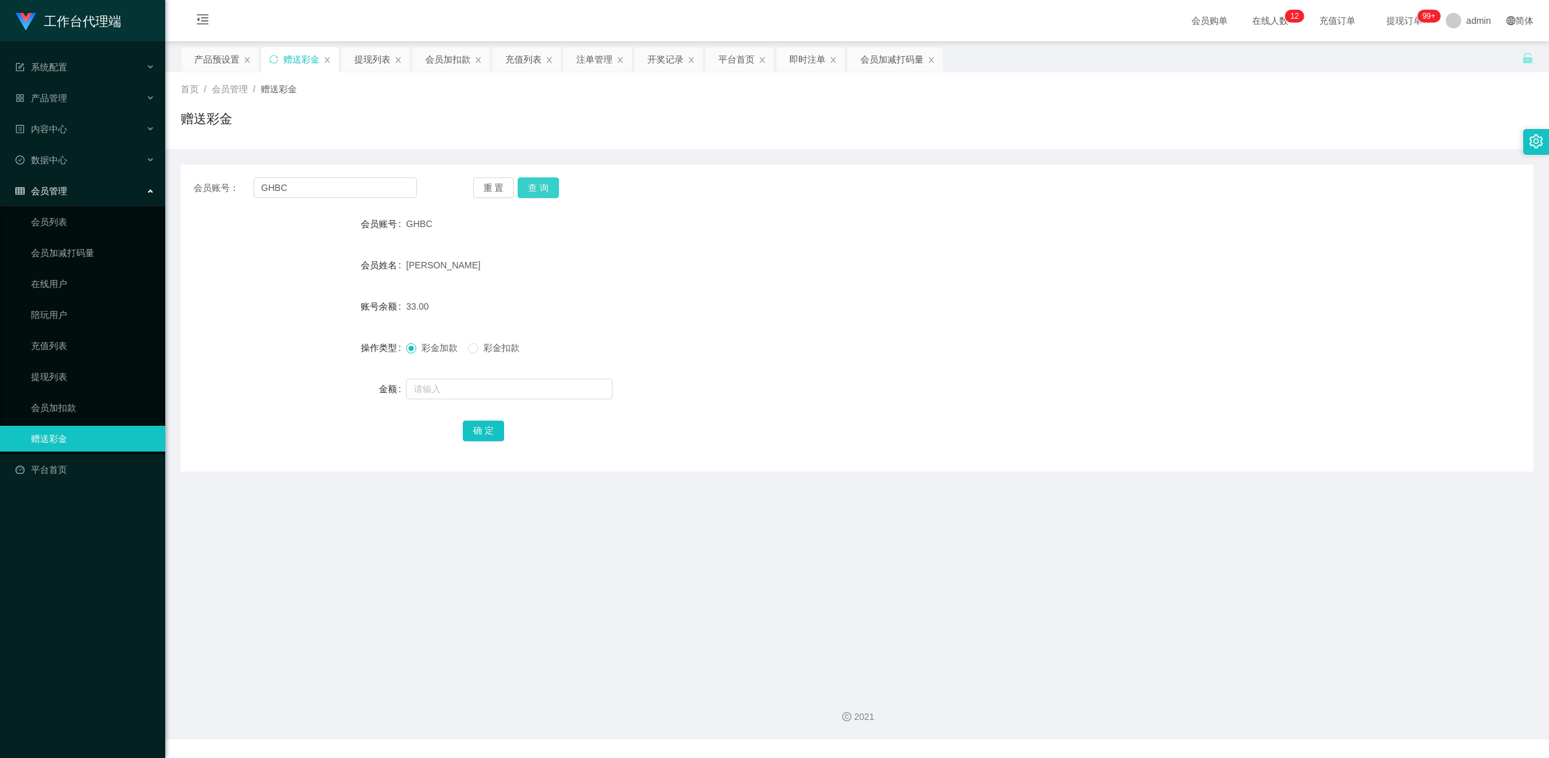
click at [540, 187] on button "查 询" at bounding box center [538, 187] width 41 height 21
